Goal: Information Seeking & Learning: Learn about a topic

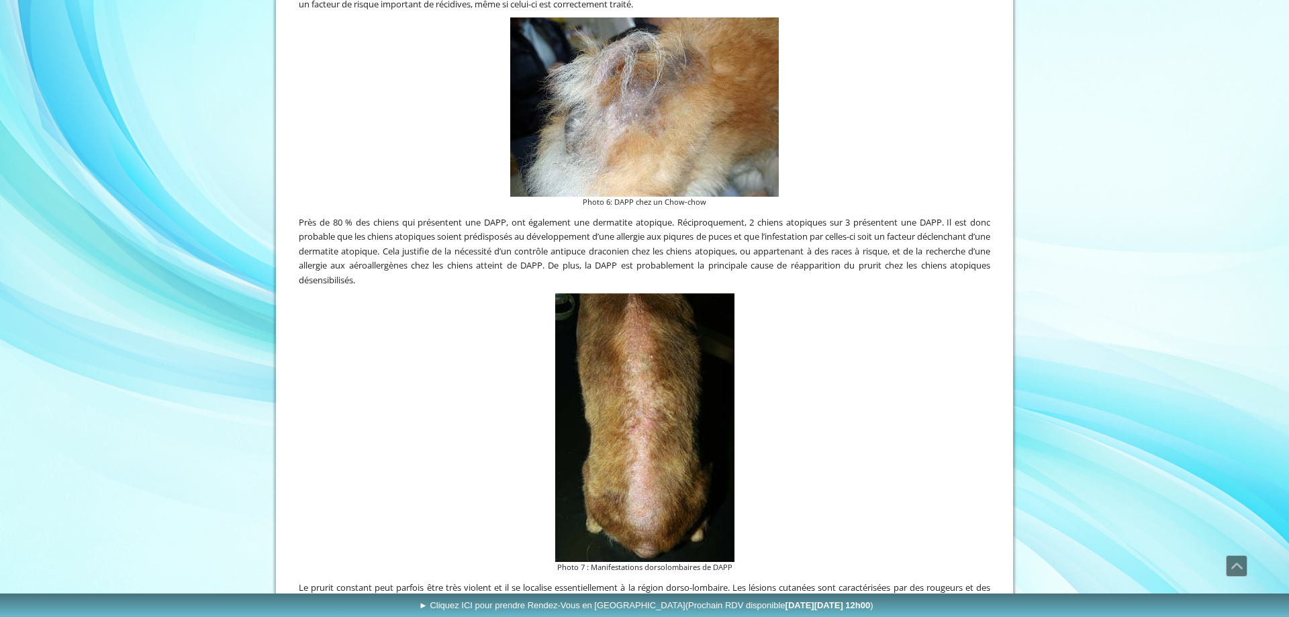
scroll to position [1232, 0]
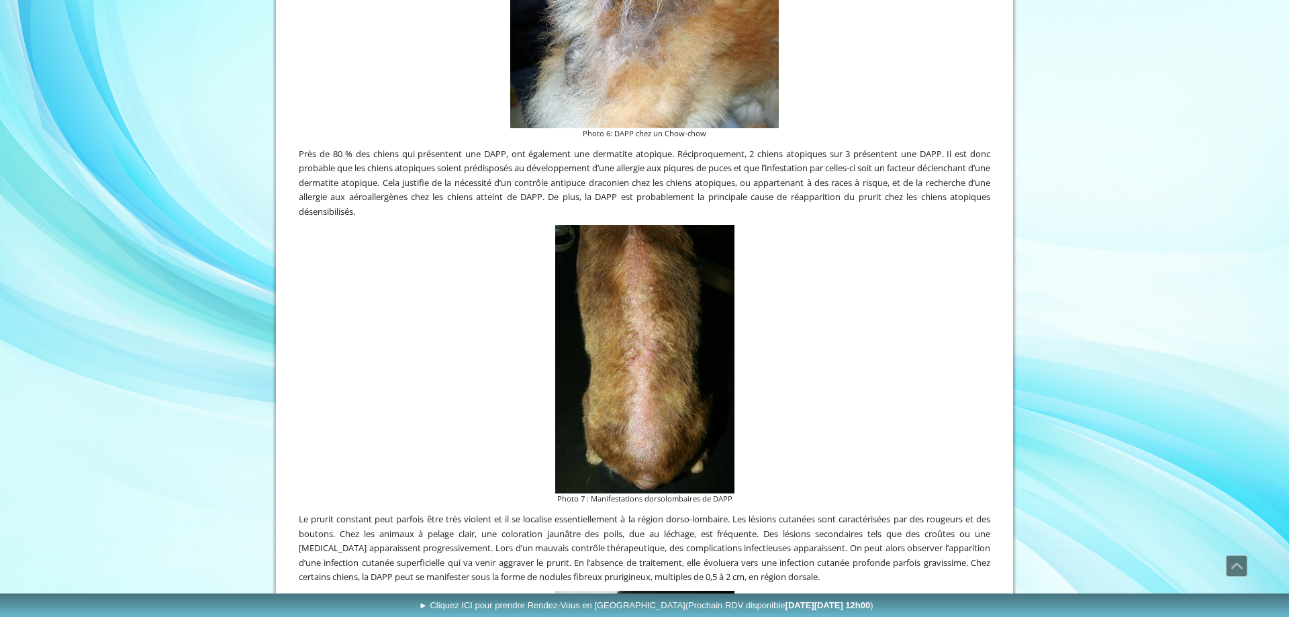
click at [669, 365] on img at bounding box center [644, 359] width 179 height 268
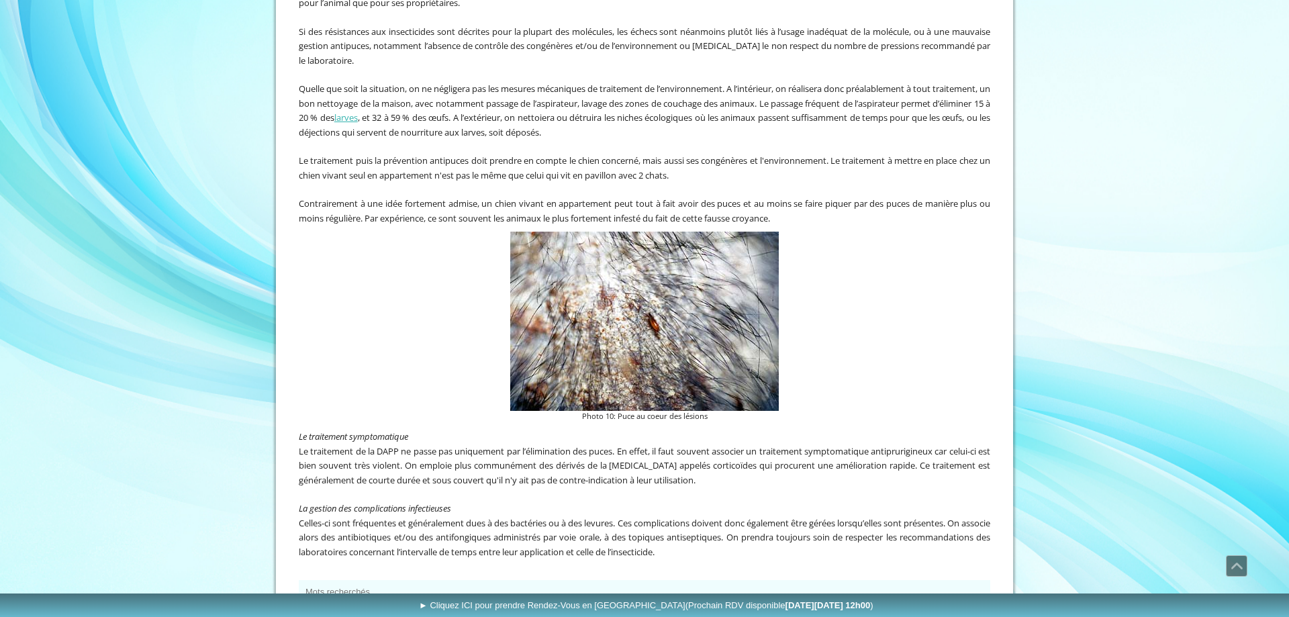
scroll to position [2710, 0]
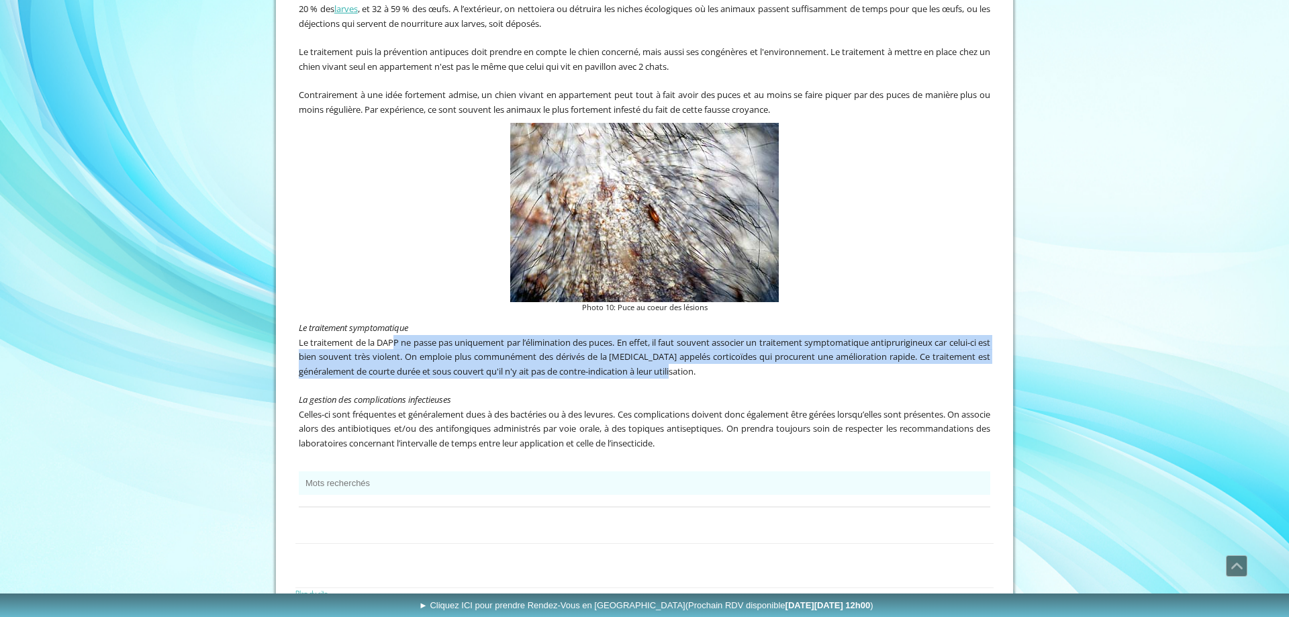
drag, startPoint x: 395, startPoint y: 320, endPoint x: 696, endPoint y: 353, distance: 302.5
click at [696, 353] on span "Le traitement de la DAPP ne passe pas uniquement par l’élimination des puces. E…" at bounding box center [644, 356] width 691 height 41
drag, startPoint x: 719, startPoint y: 354, endPoint x: 607, endPoint y: 319, distance: 116.8
click at [608, 335] on p "Le traitement de la DAPP ne passe pas uniquement par l’élimination des puces. E…" at bounding box center [644, 357] width 691 height 44
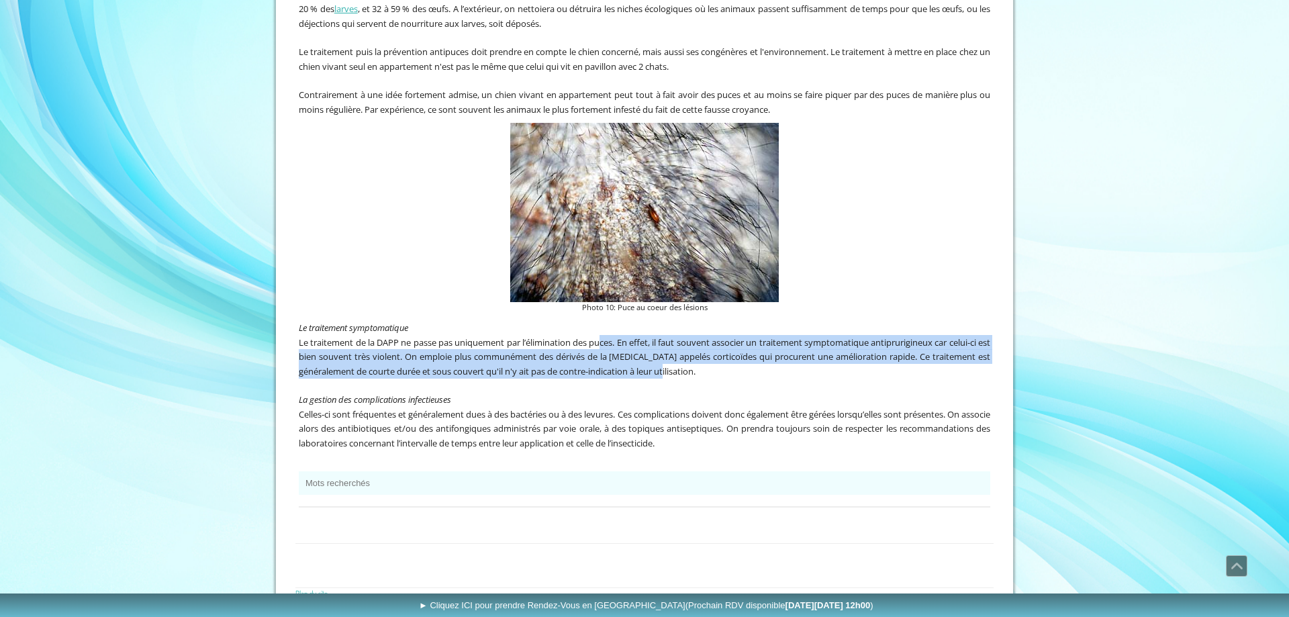
drag, startPoint x: 607, startPoint y: 319, endPoint x: 684, endPoint y: 351, distance: 82.8
click at [684, 351] on p "Le traitement de la DAPP ne passe pas uniquement par l’élimination des puces. E…" at bounding box center [644, 357] width 691 height 44
click at [685, 352] on span "Le traitement de la DAPP ne passe pas uniquement par l’élimination des puces. E…" at bounding box center [644, 356] width 691 height 41
drag, startPoint x: 652, startPoint y: 354, endPoint x: 400, endPoint y: 315, distance: 255.3
click at [401, 317] on div "Le traitement symptomatique Le traitement de la DAPP ne passe pas uniquement pa…" at bounding box center [644, 392] width 698 height 151
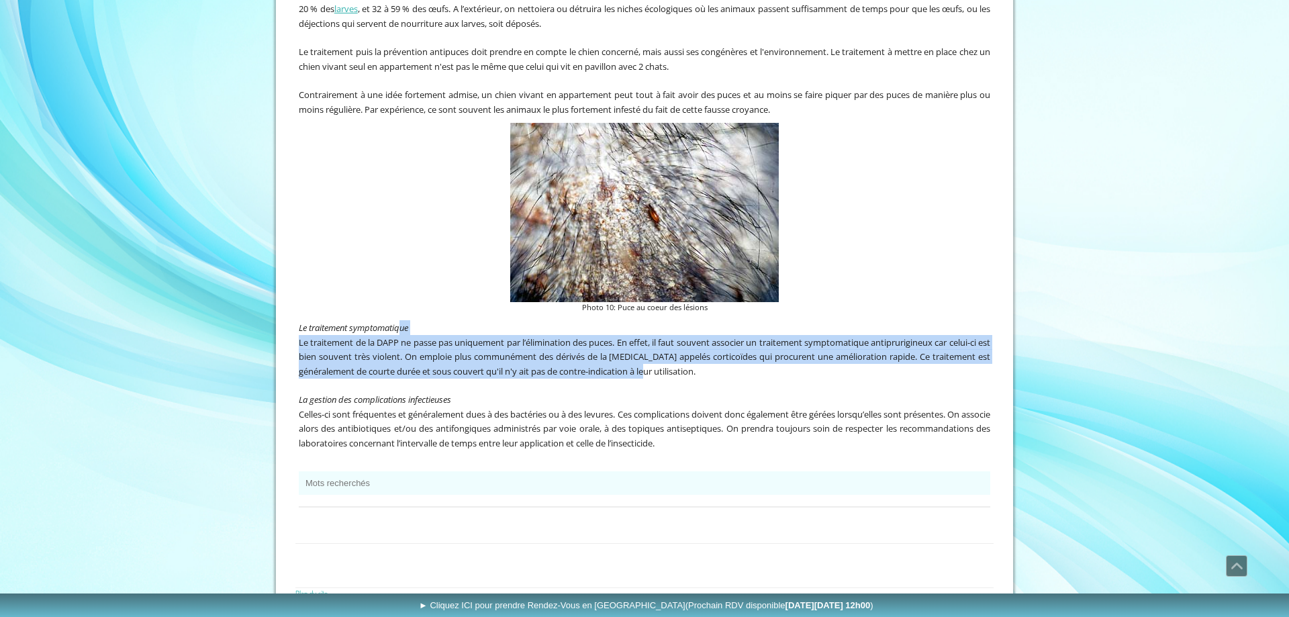
click at [398, 335] on p "Le traitement de la DAPP ne passe pas uniquement par l’élimination des puces. E…" at bounding box center [644, 357] width 691 height 44
drag, startPoint x: 393, startPoint y: 320, endPoint x: 720, endPoint y: 357, distance: 328.3
click at [717, 356] on p "Le traitement de la DAPP ne passe pas uniquement par l’élimination des puces. E…" at bounding box center [644, 357] width 691 height 44
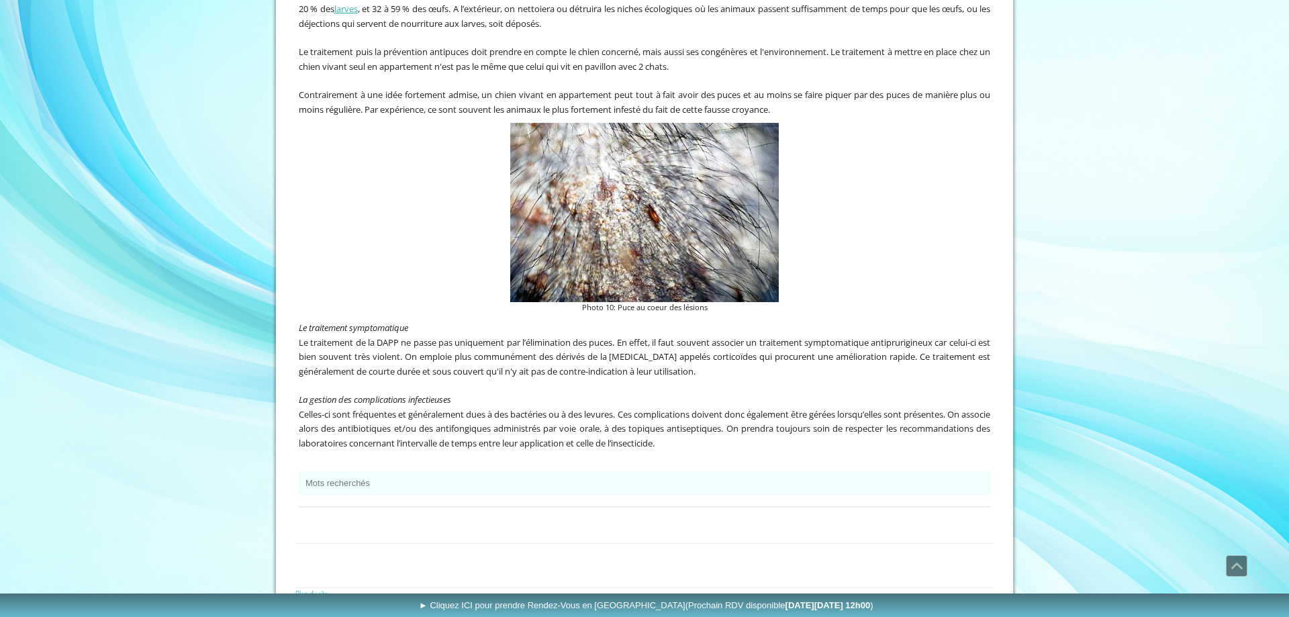
click at [720, 357] on p "Le traitement de la DAPP ne passe pas uniquement par l’élimination des puces. E…" at bounding box center [644, 357] width 691 height 44
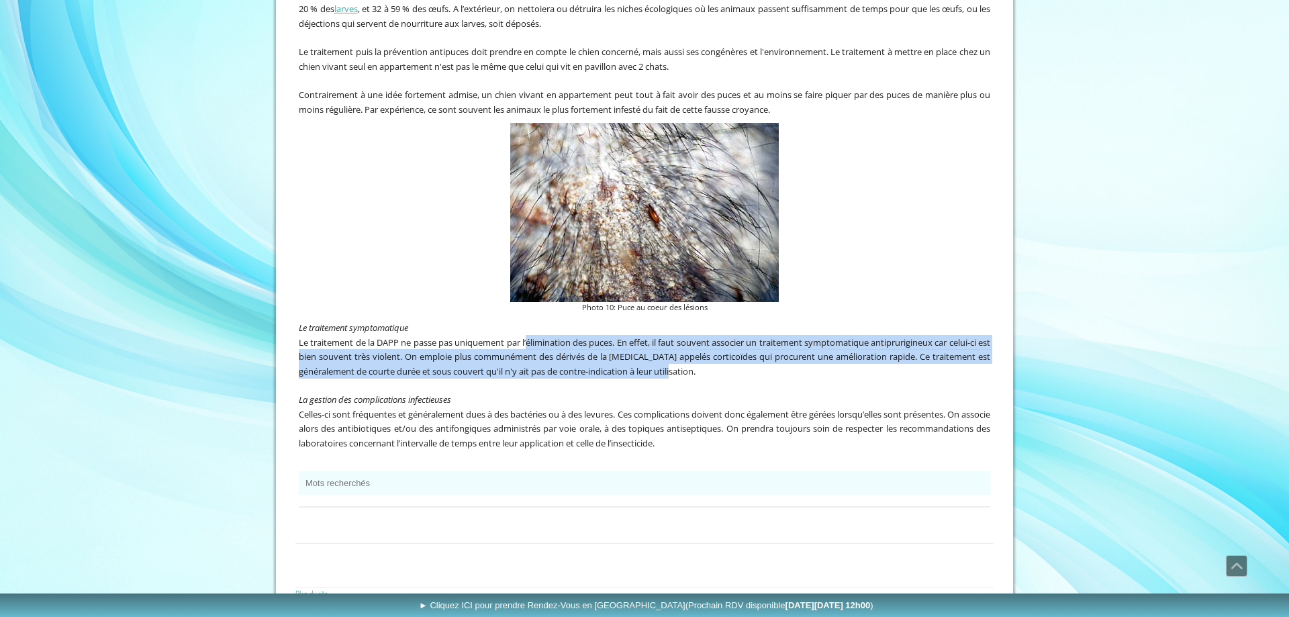
drag, startPoint x: 694, startPoint y: 353, endPoint x: 528, endPoint y: 322, distance: 169.3
click at [529, 336] on span "Le traitement de la DAPP ne passe pas uniquement par l’élimination des puces. E…" at bounding box center [644, 356] width 691 height 41
drag, startPoint x: 527, startPoint y: 322, endPoint x: 711, endPoint y: 358, distance: 187.3
click at [708, 357] on p "Le traitement de la DAPP ne passe pas uniquement par l’élimination des puces. E…" at bounding box center [644, 357] width 691 height 44
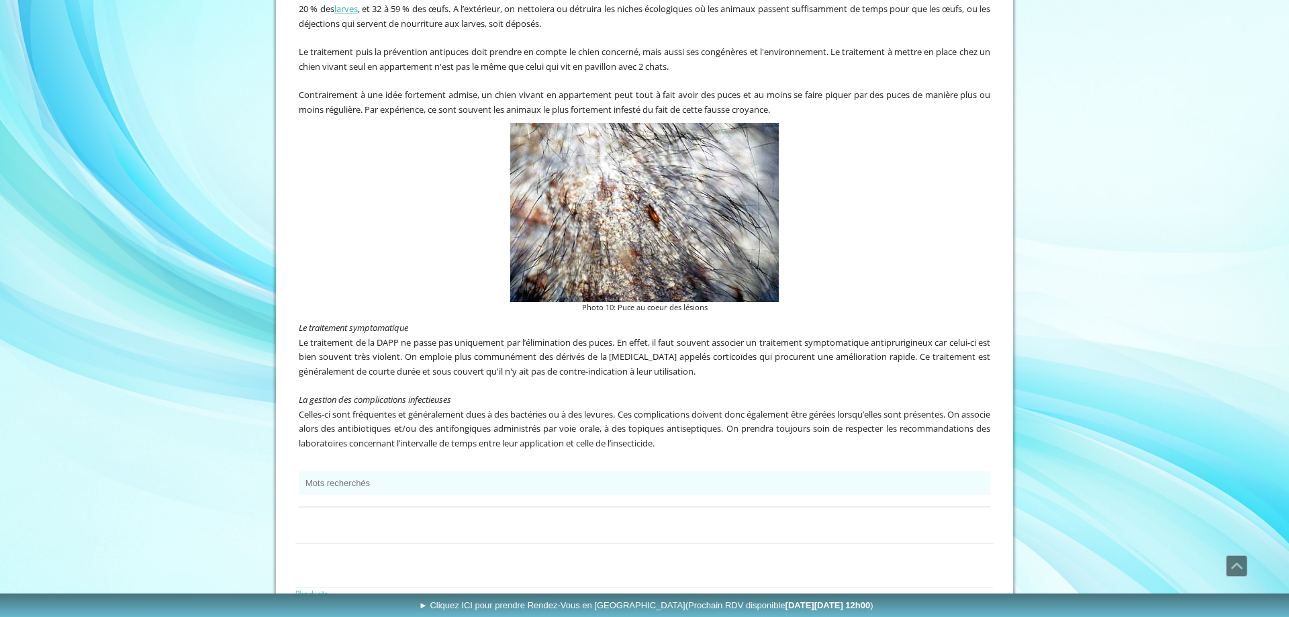
click at [712, 358] on p "Le traitement de la DAPP ne passe pas uniquement par l’élimination des puces. E…" at bounding box center [644, 357] width 691 height 44
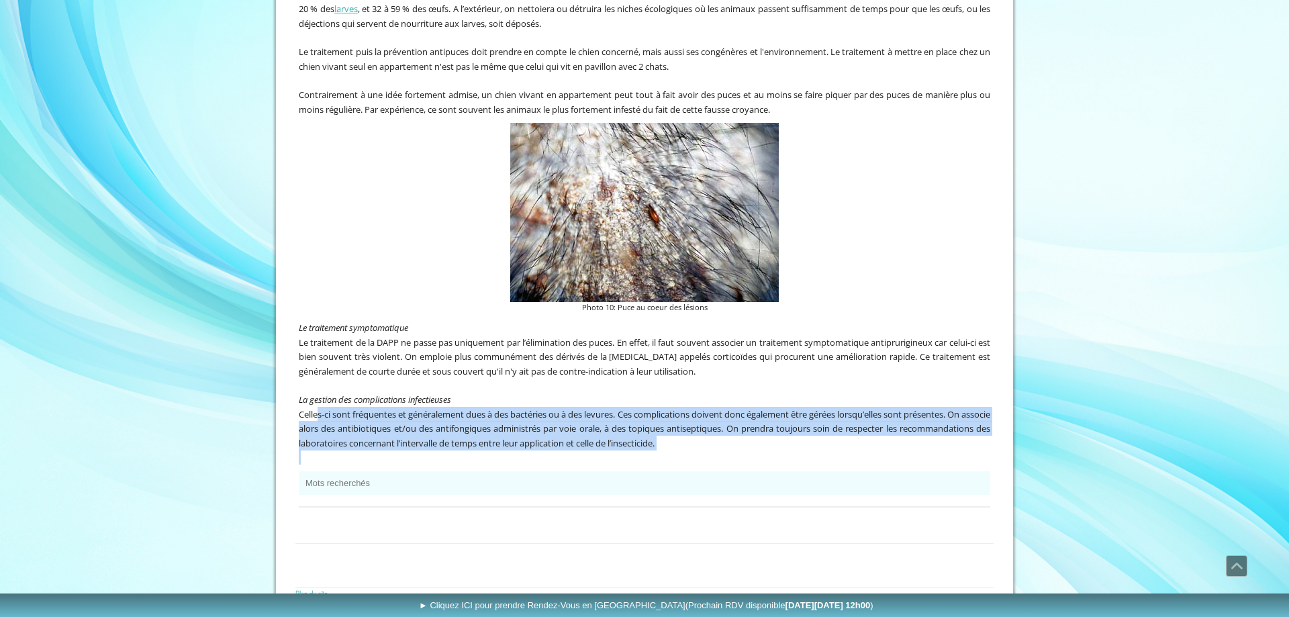
drag, startPoint x: 317, startPoint y: 393, endPoint x: 824, endPoint y: 435, distance: 508.5
click at [824, 435] on div "Le traitement symptomatique Le traitement de la DAPP ne passe pas uniquement pa…" at bounding box center [644, 392] width 698 height 151
click at [824, 450] on p at bounding box center [644, 457] width 691 height 15
